Goal: Transaction & Acquisition: Purchase product/service

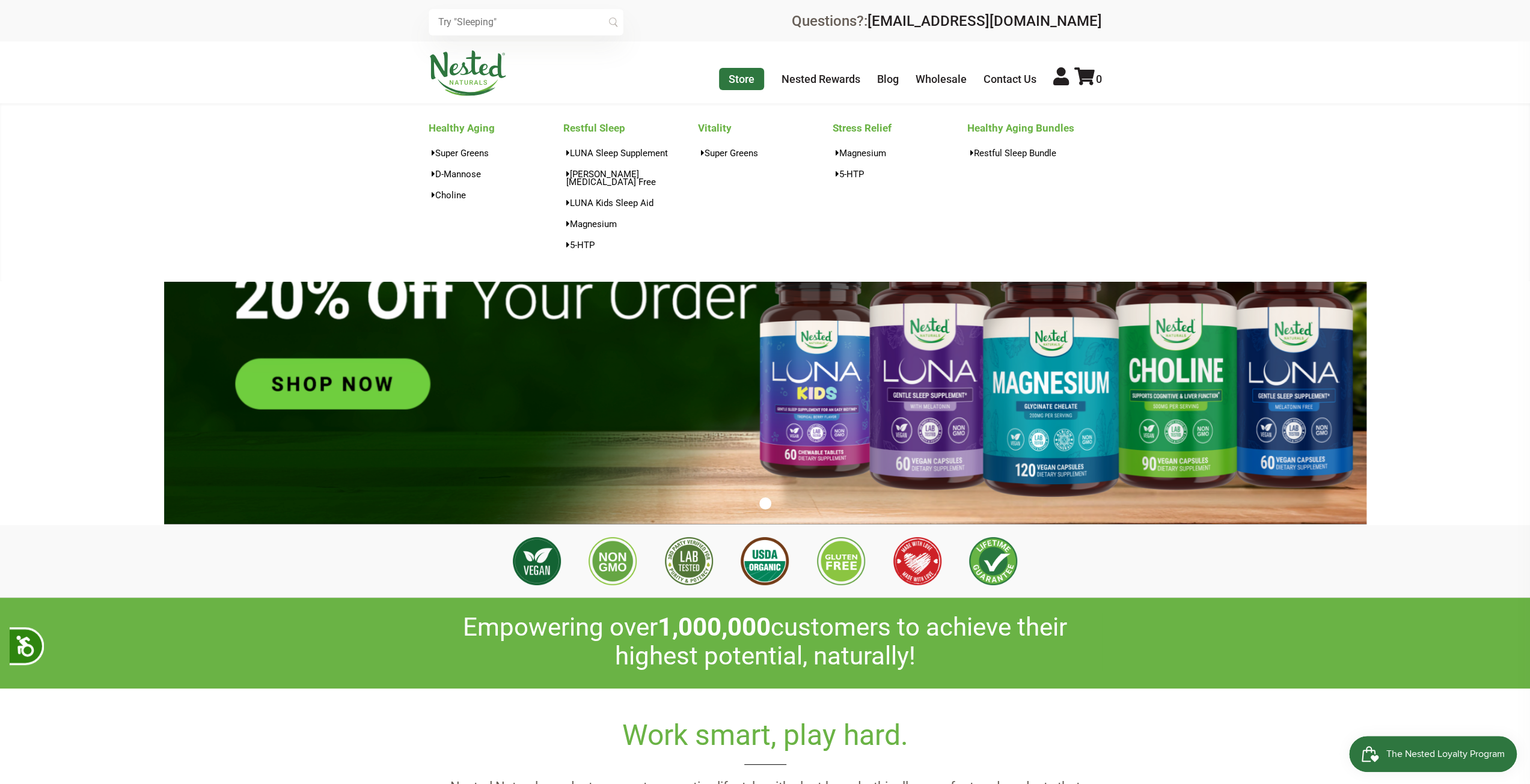
click at [756, 79] on link "Store" at bounding box center [741, 79] width 45 height 23
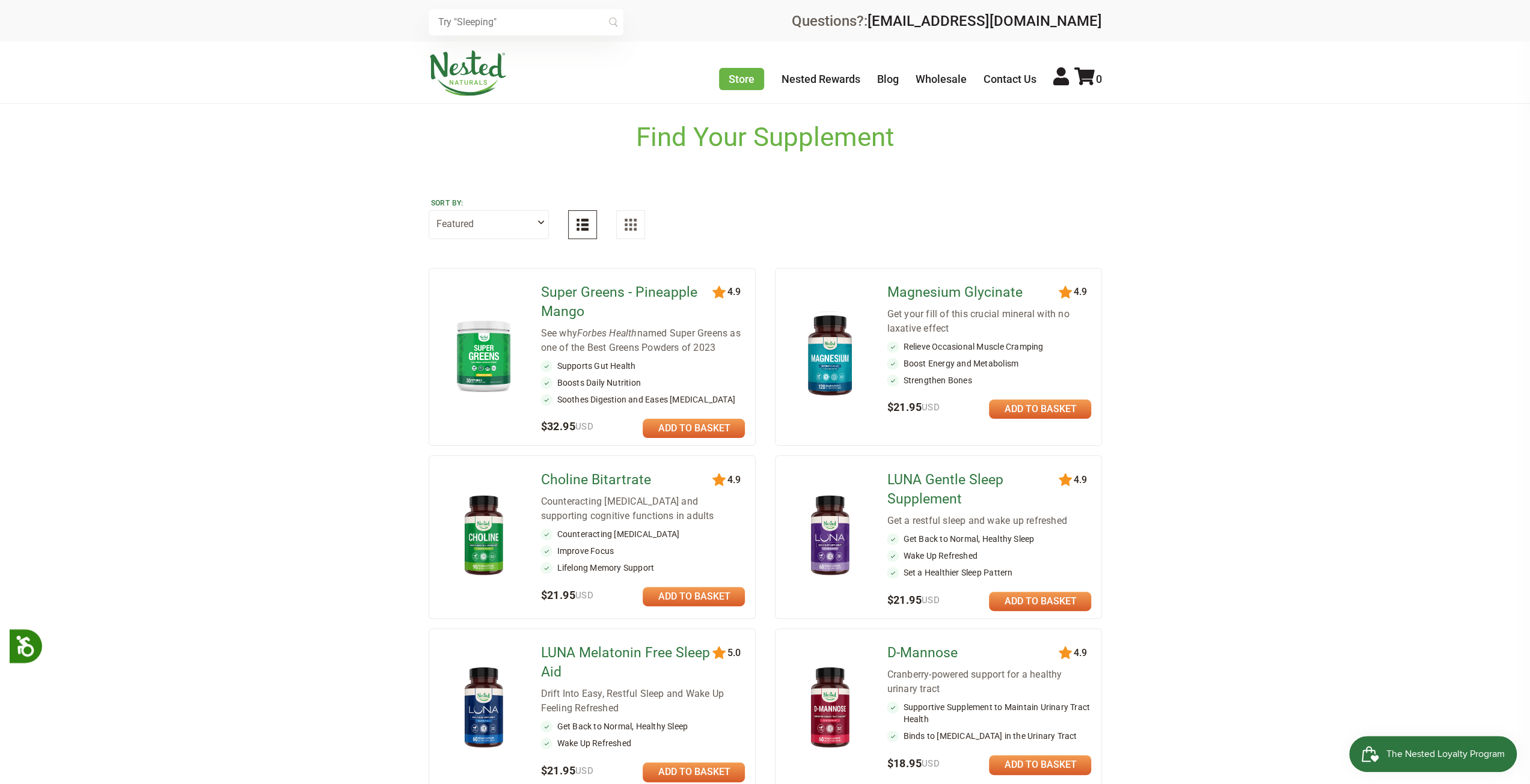
click at [717, 429] on link at bounding box center [693, 428] width 102 height 19
click at [1082, 83] on icon at bounding box center [1084, 76] width 20 height 18
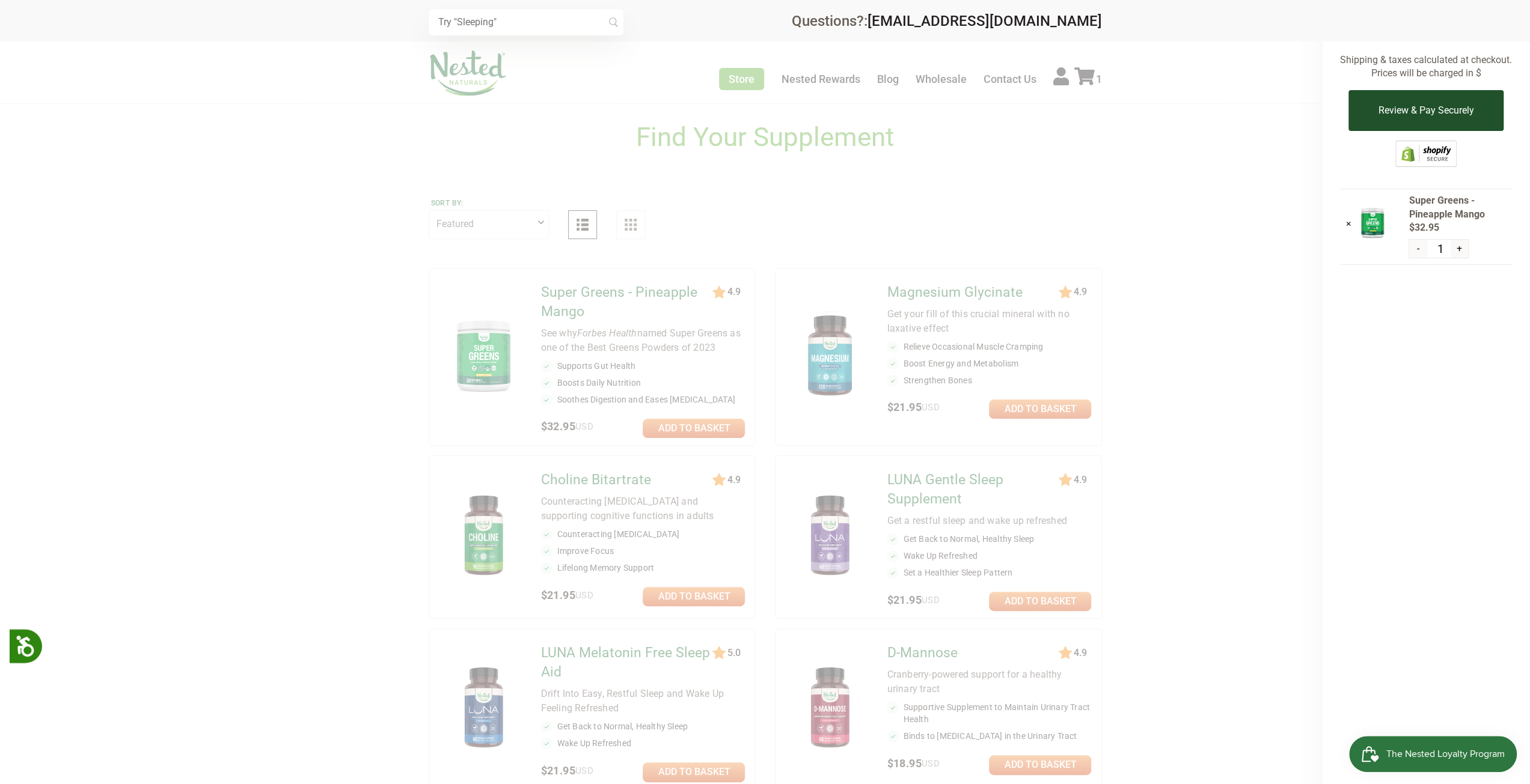
click at [1399, 99] on button "Review & Pay Securely" at bounding box center [1425, 111] width 154 height 41
